Goal: Transaction & Acquisition: Purchase product/service

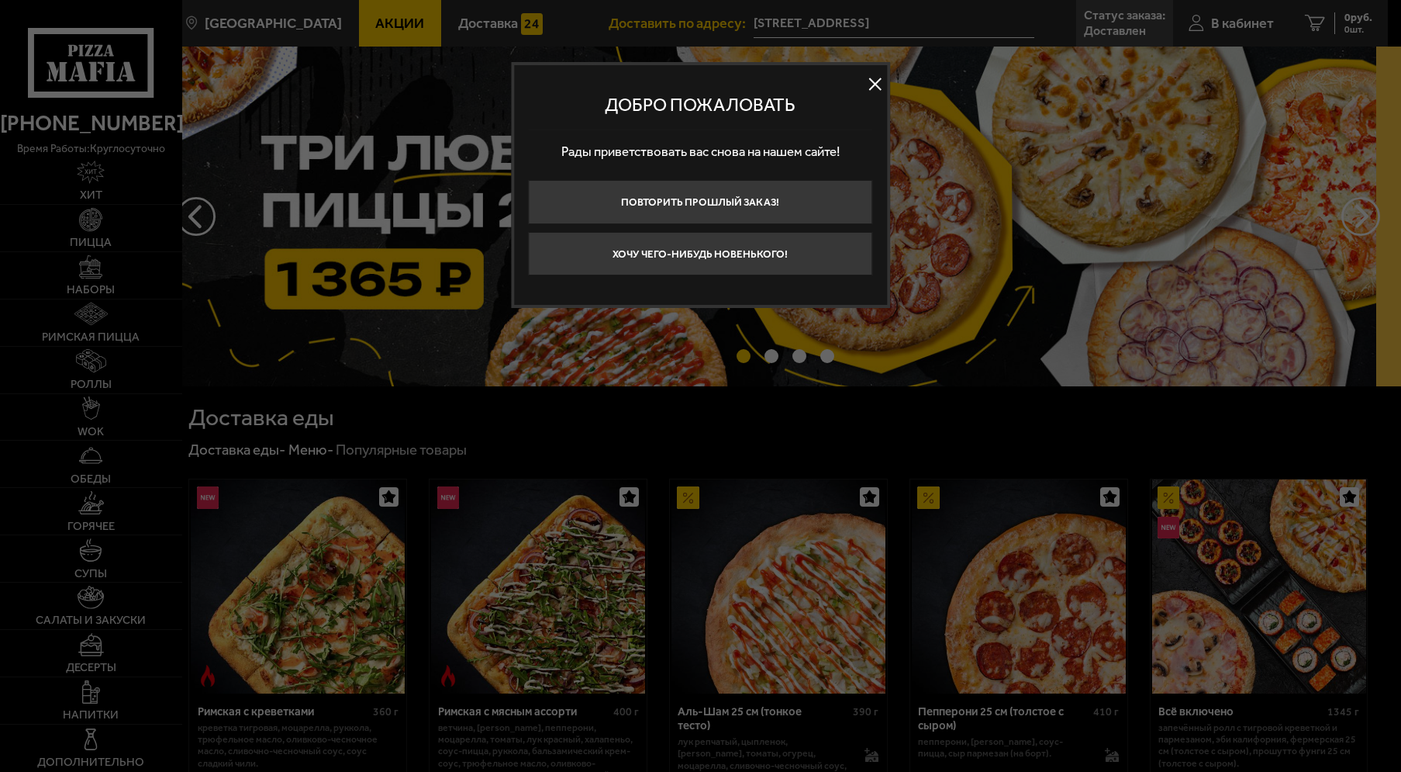
click at [880, 79] on button at bounding box center [875, 83] width 23 height 23
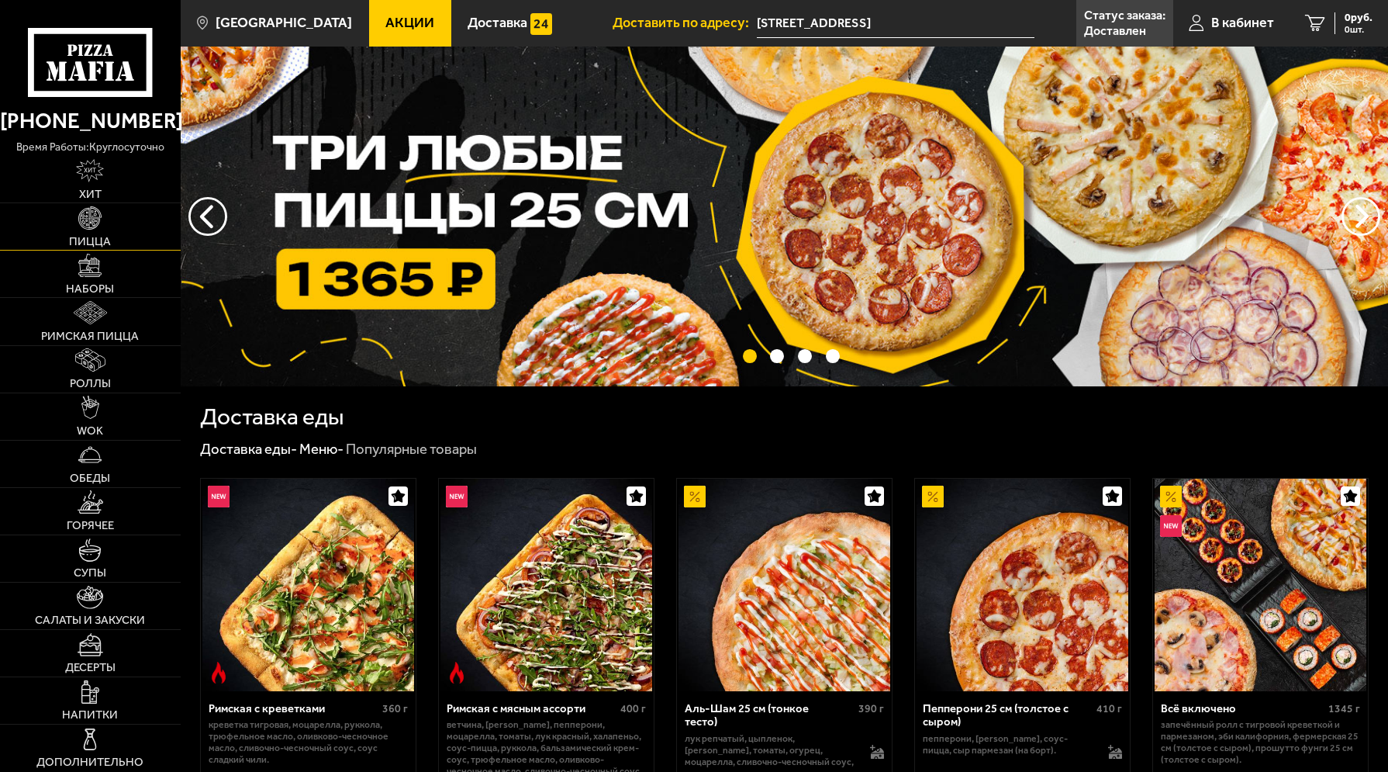
click at [71, 233] on link "Пицца" at bounding box center [90, 226] width 181 height 47
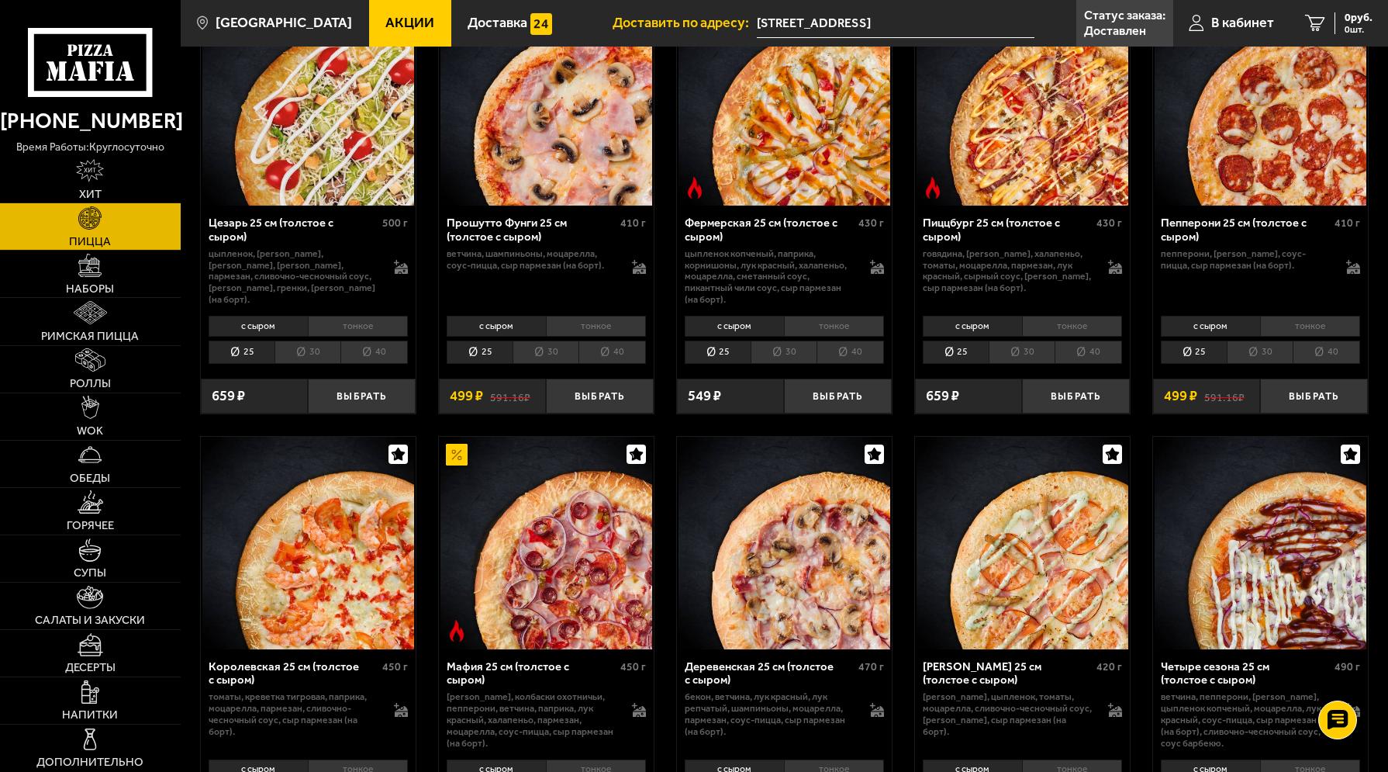
scroll to position [1503, 0]
click at [851, 340] on li "40" at bounding box center [850, 351] width 67 height 23
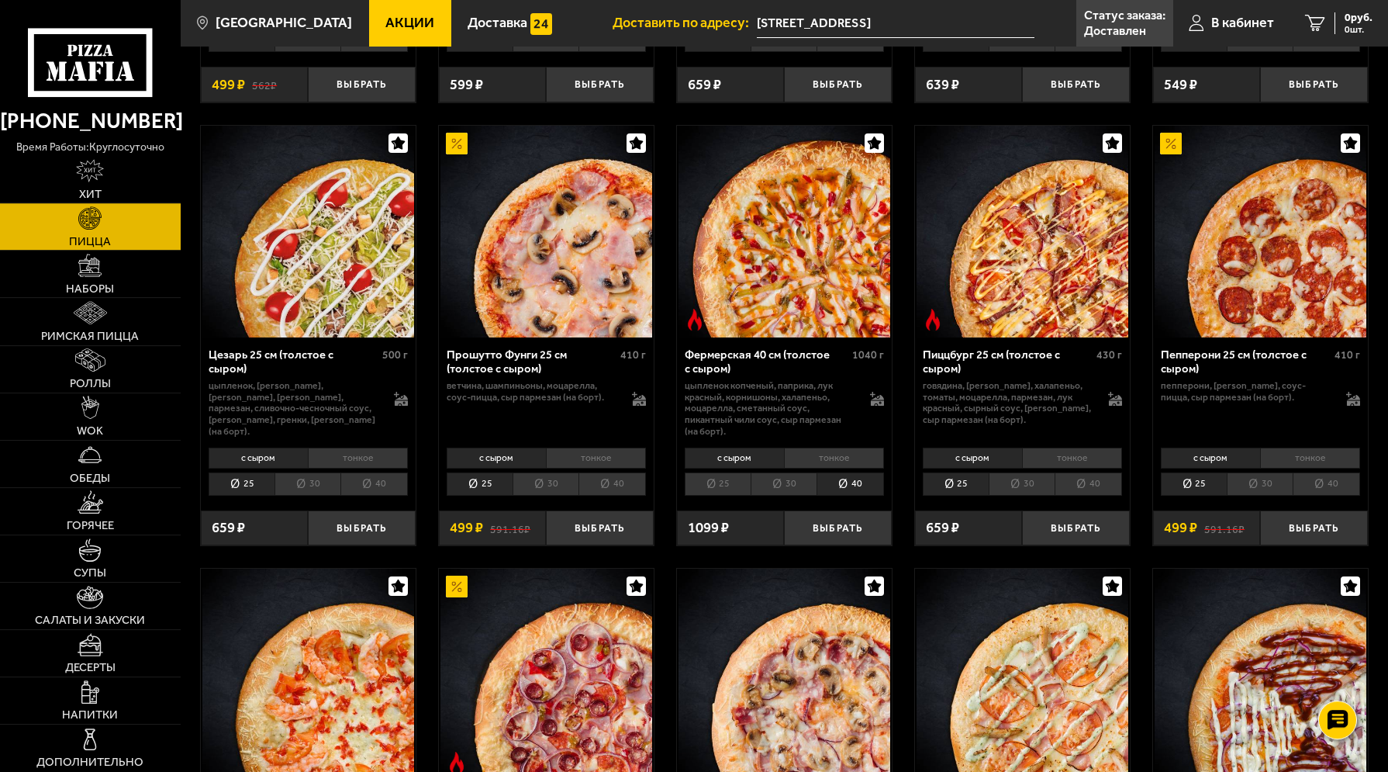
scroll to position [1345, 0]
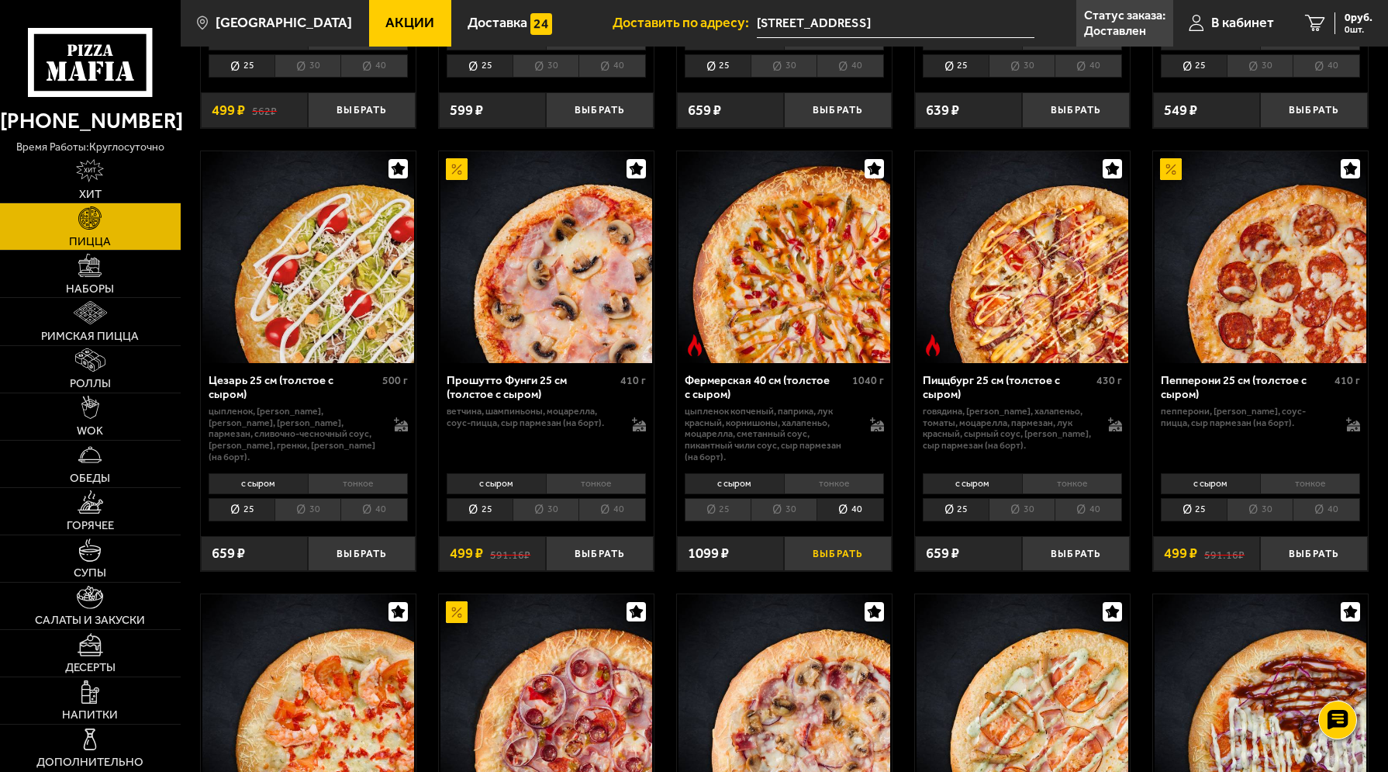
click at [844, 550] on button "Выбрать" at bounding box center [838, 554] width 108 height 36
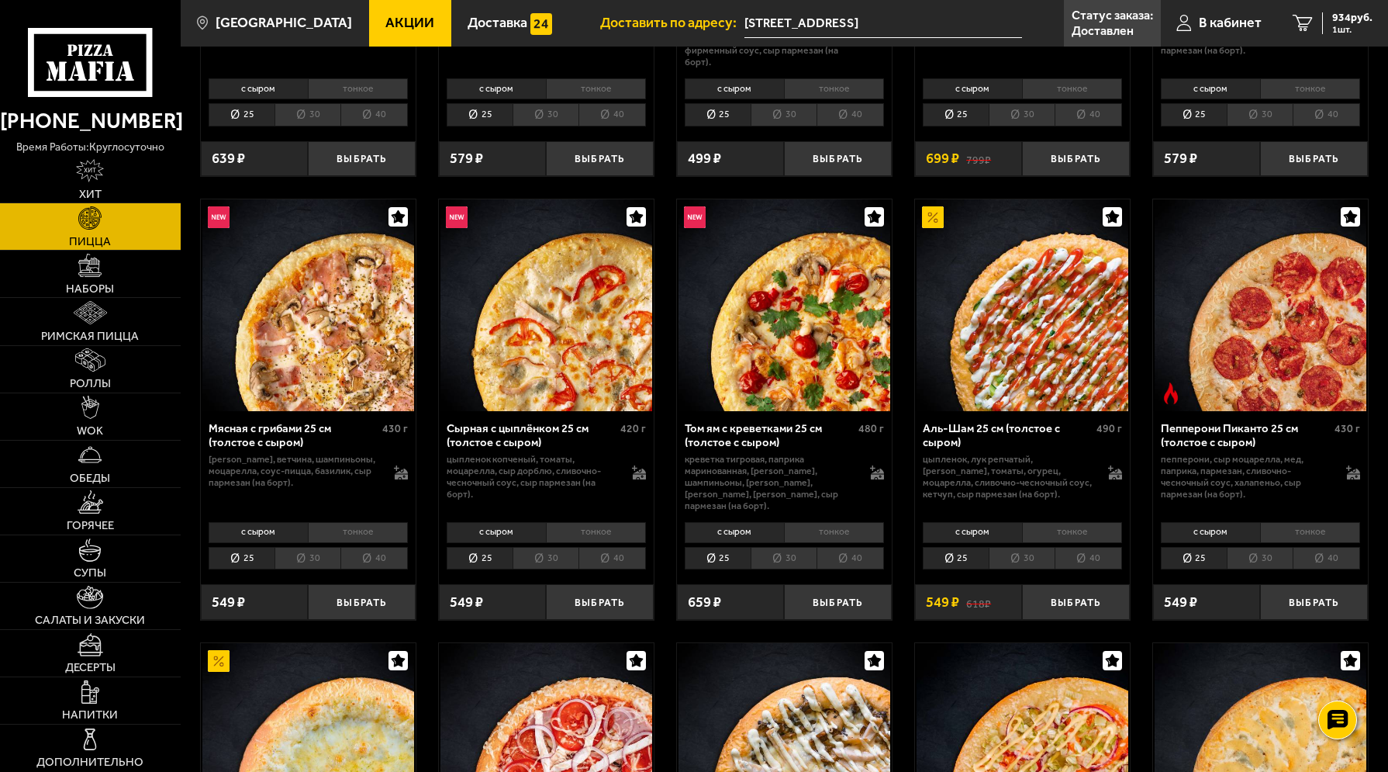
scroll to position [79, 0]
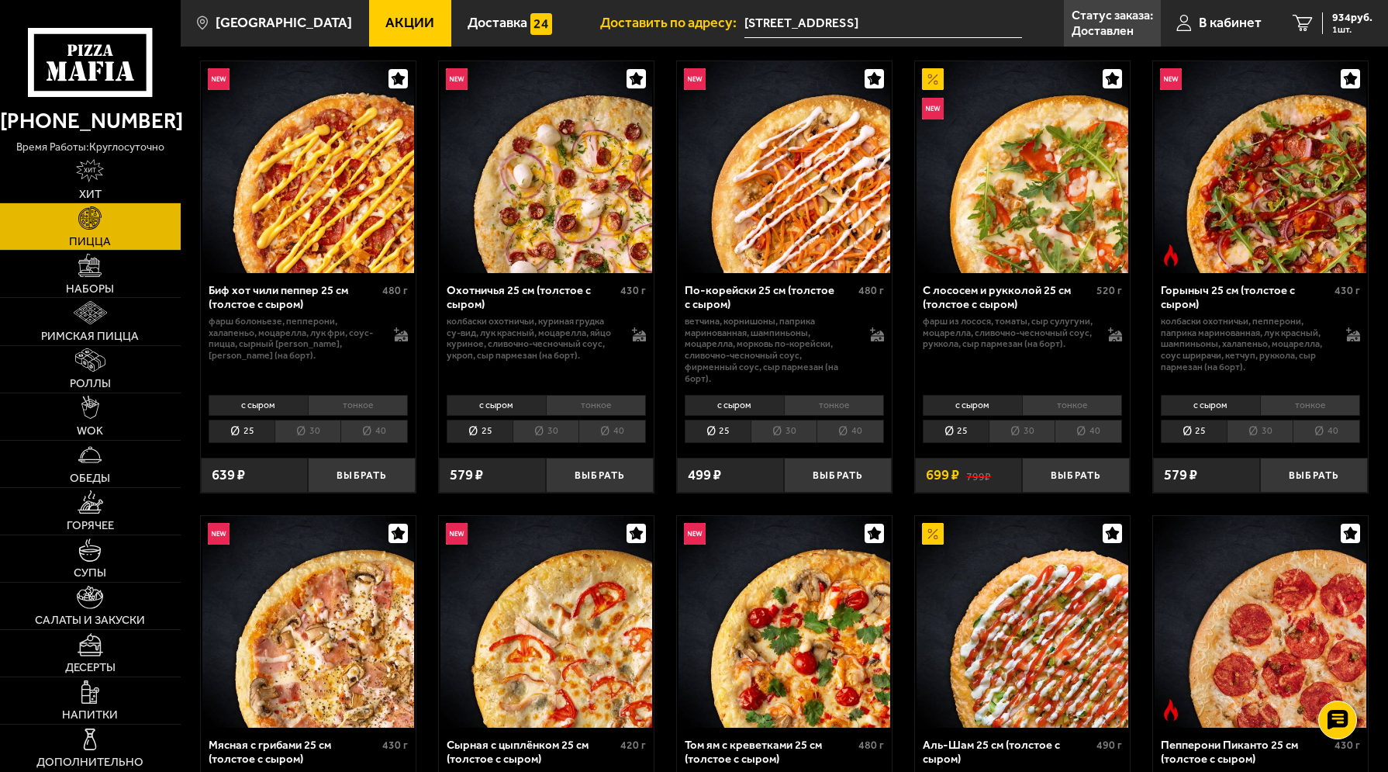
click at [377, 426] on li "40" at bounding box center [373, 431] width 67 height 23
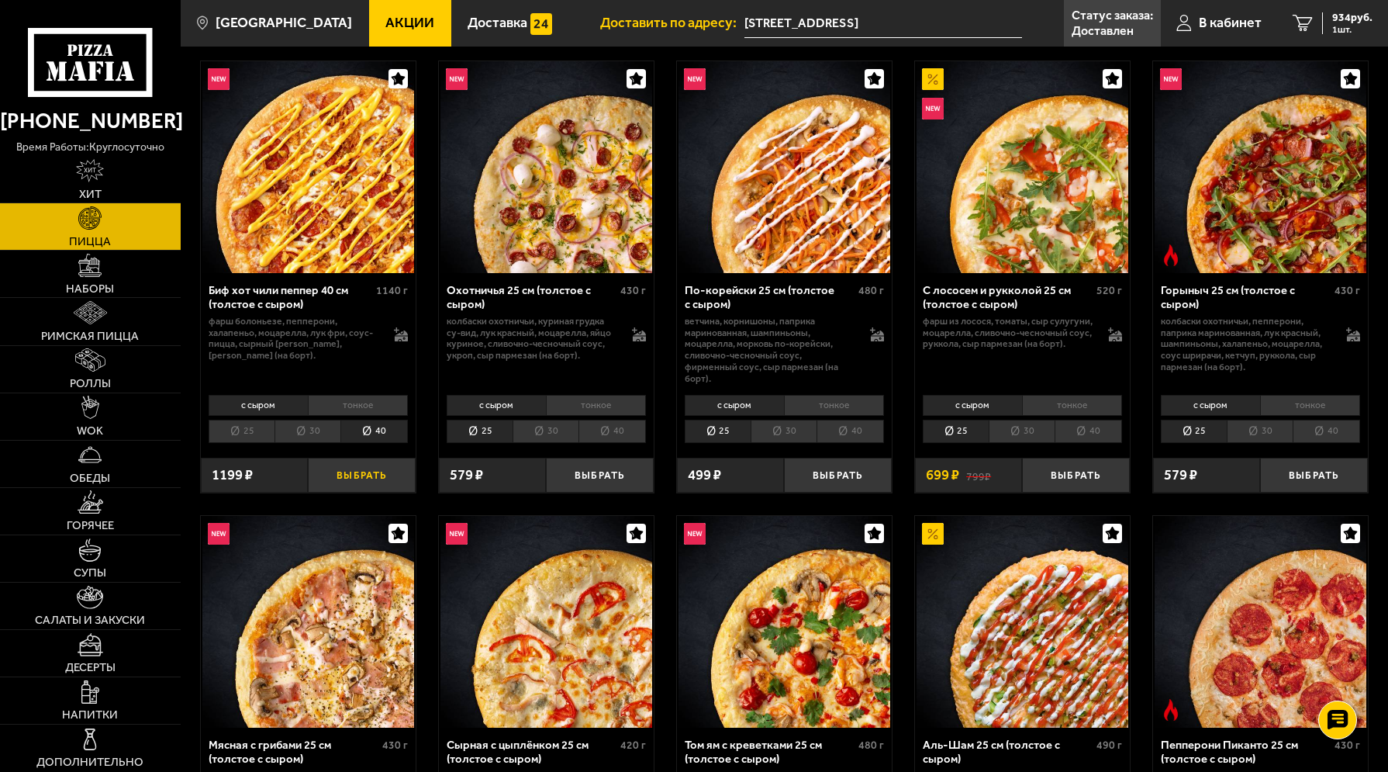
click at [382, 468] on button "Выбрать" at bounding box center [362, 476] width 108 height 36
click at [1338, 25] on span "2 шт." at bounding box center [1349, 29] width 47 height 9
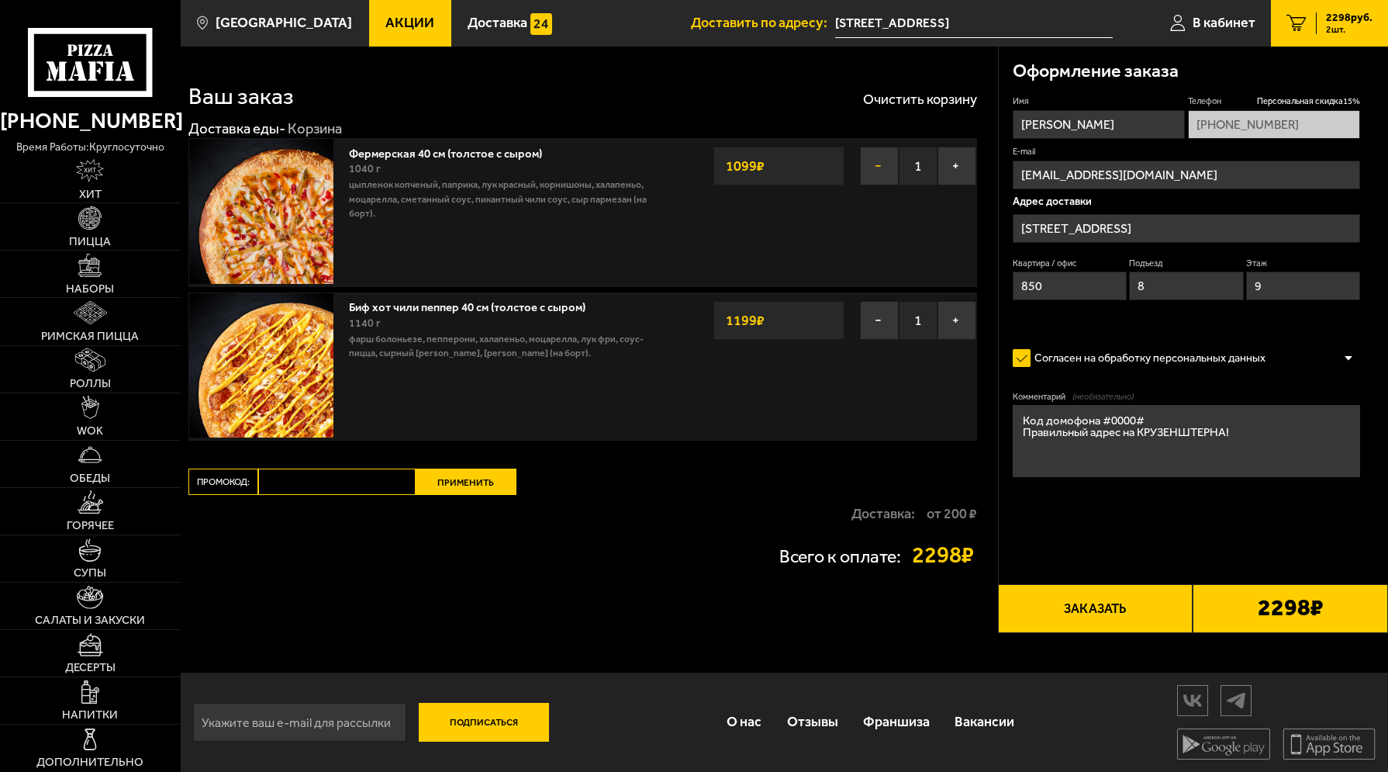
click at [875, 163] on button "−" at bounding box center [879, 166] width 39 height 39
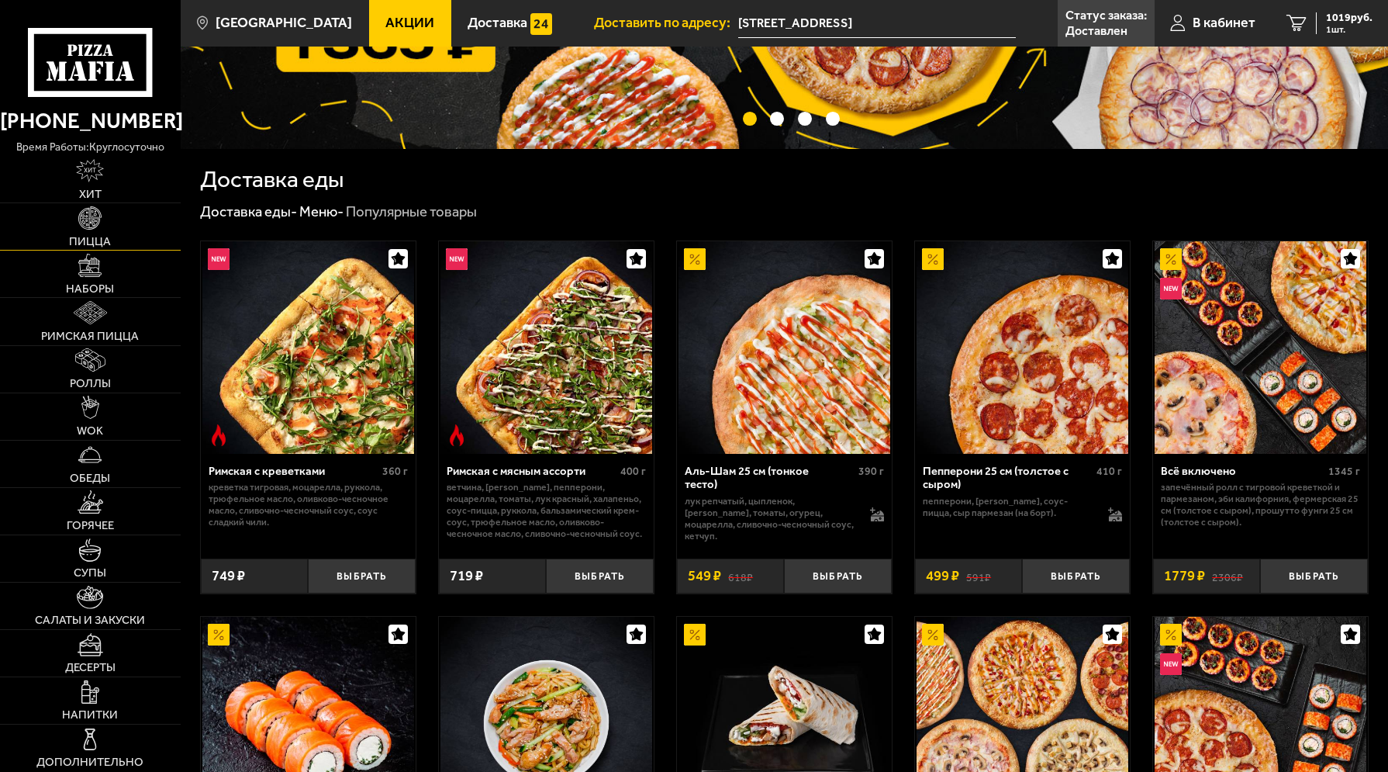
scroll to position [237, 0]
click at [89, 237] on span "Пицца" at bounding box center [90, 242] width 42 height 12
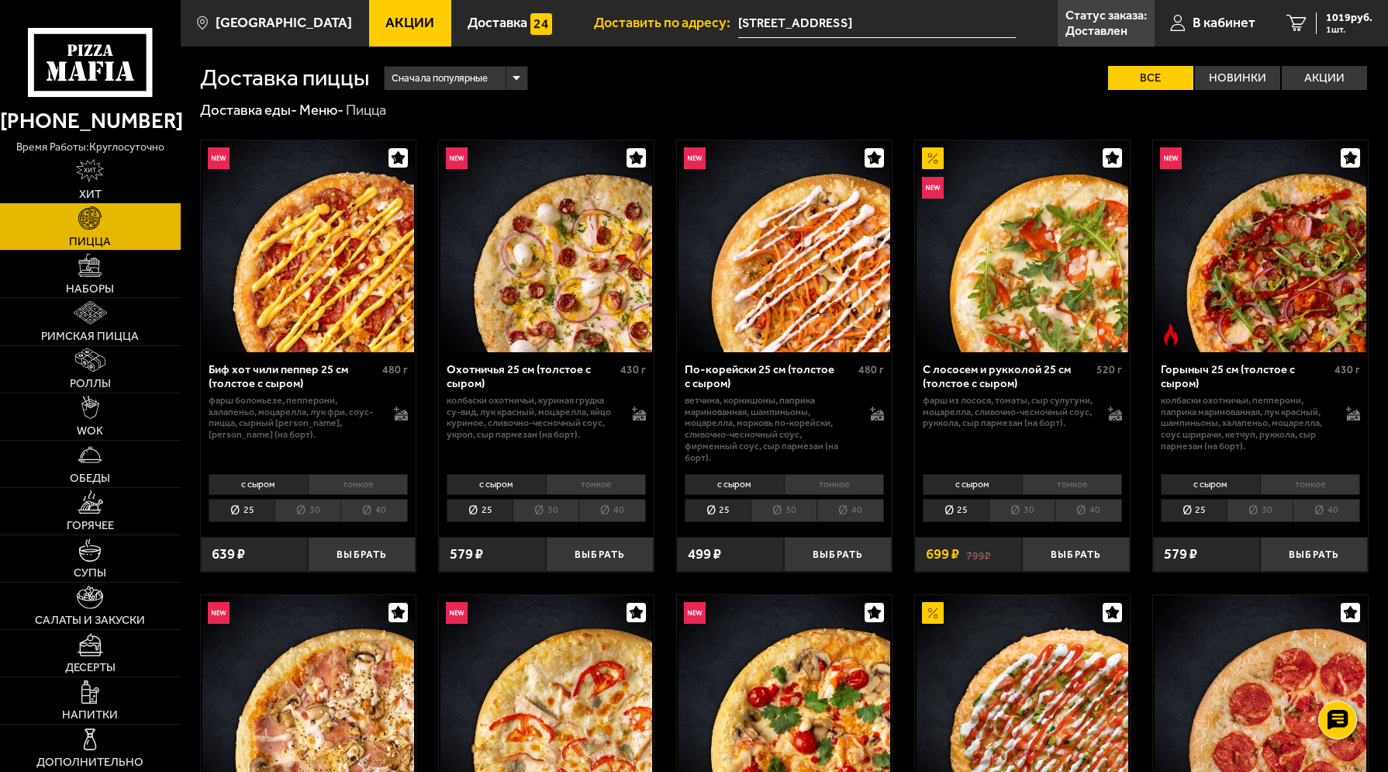
click at [621, 507] on li "40" at bounding box center [611, 510] width 67 height 23
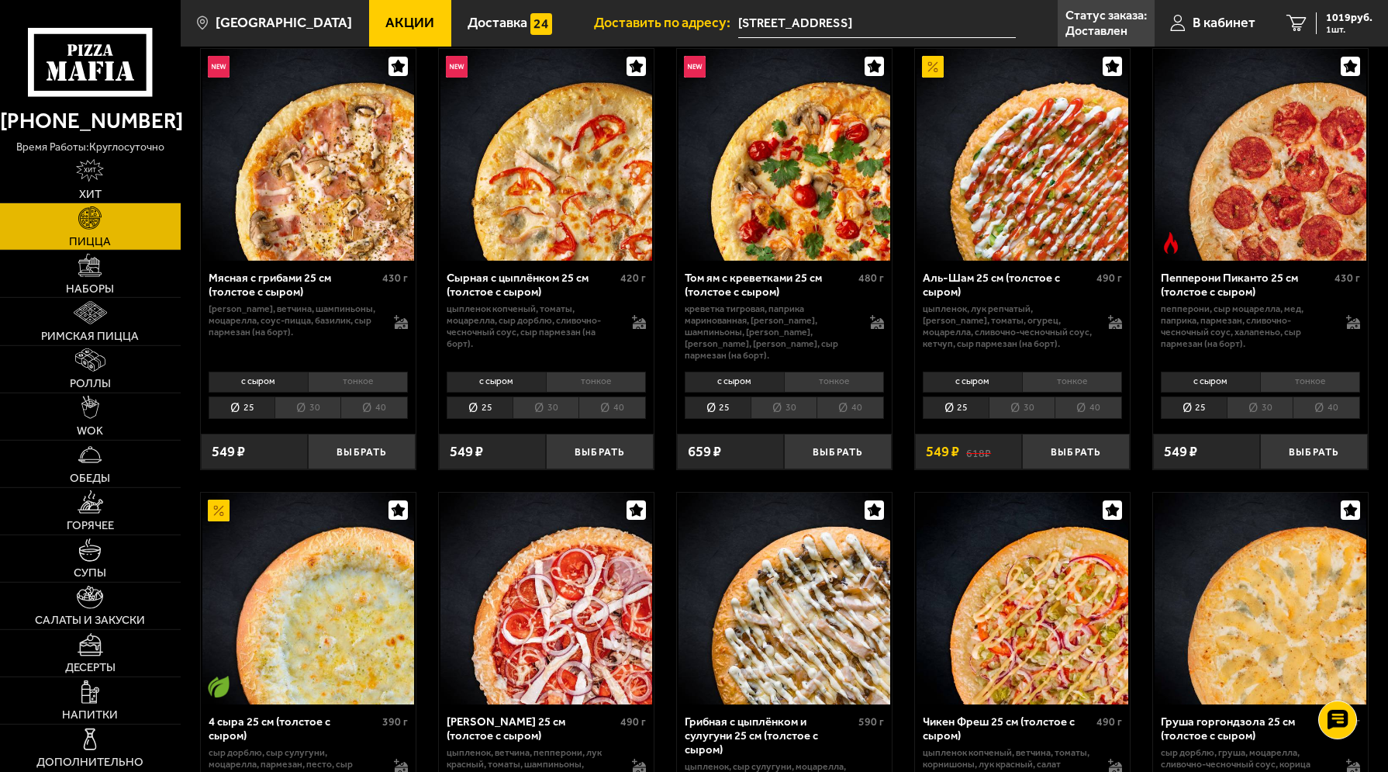
scroll to position [554, 0]
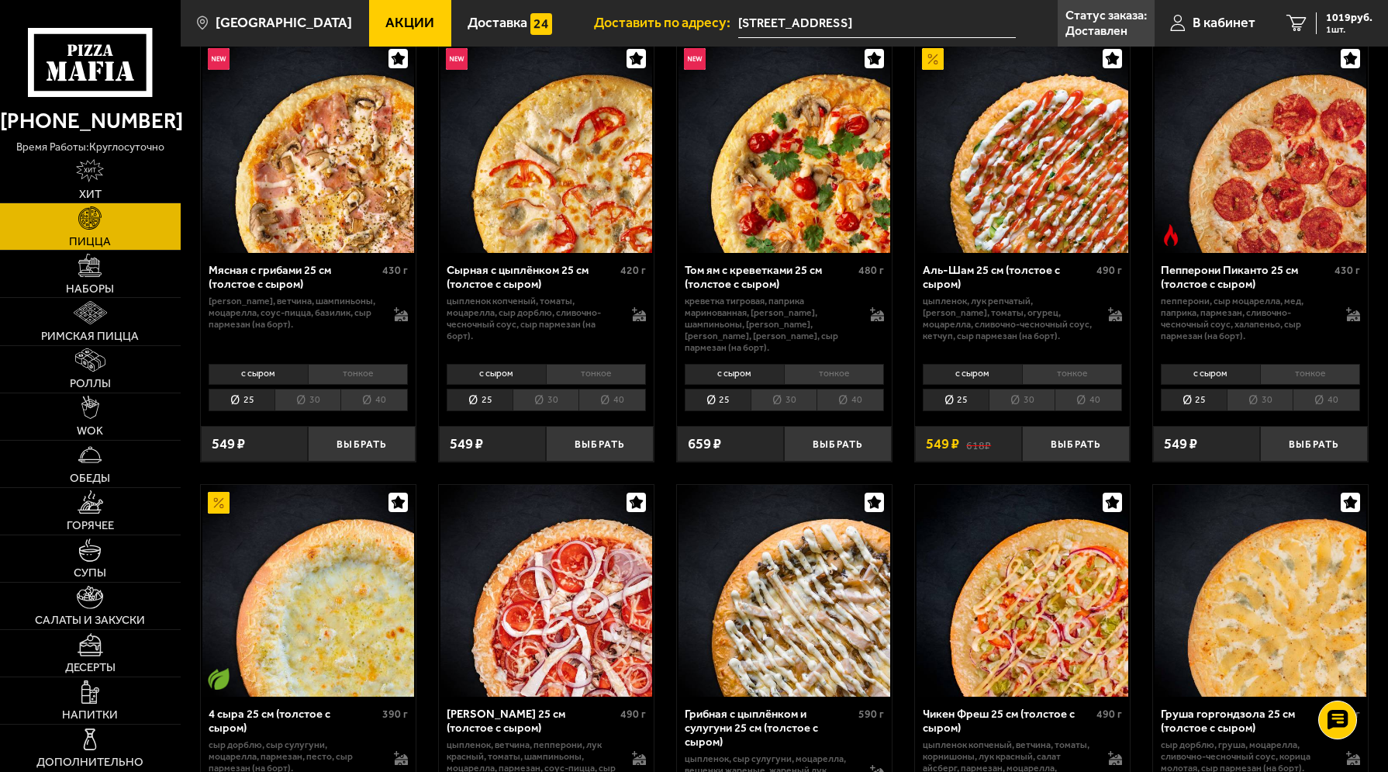
click at [610, 389] on li "40" at bounding box center [611, 400] width 67 height 23
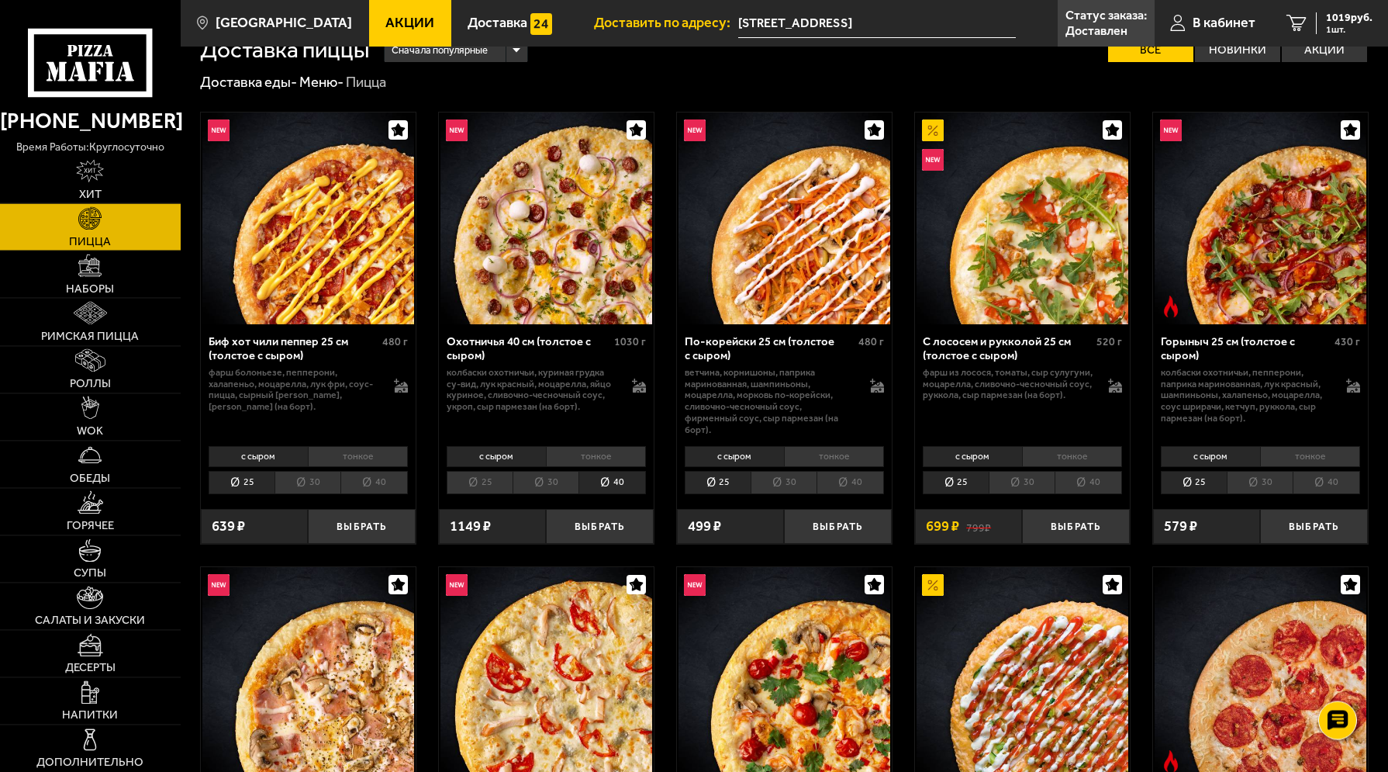
scroll to position [0, 0]
